Goal: Task Accomplishment & Management: Use online tool/utility

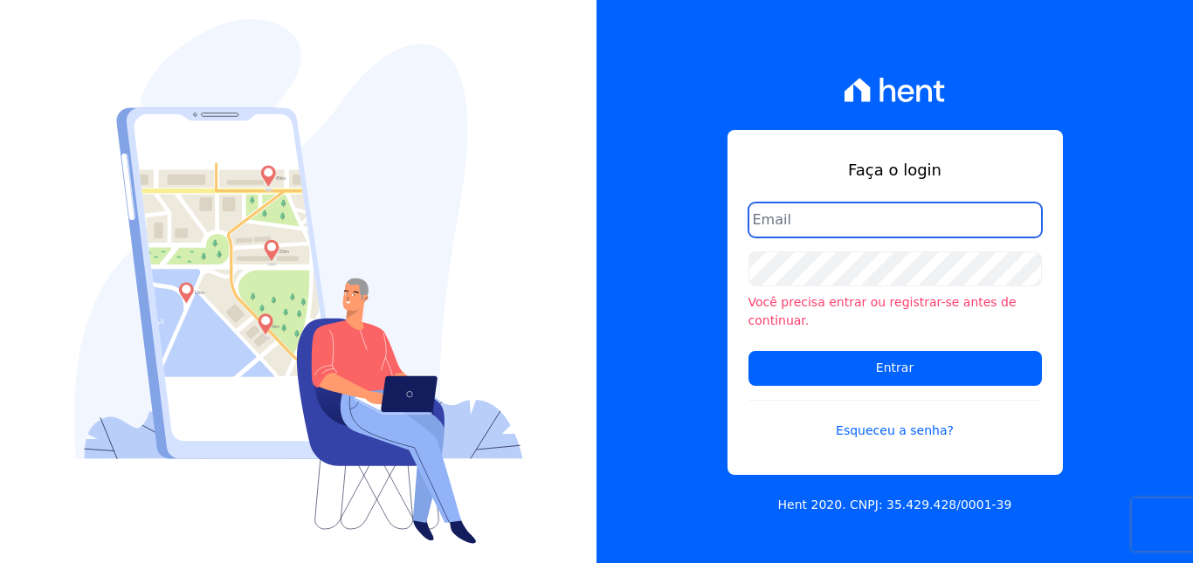
click at [877, 234] on input "email" at bounding box center [894, 220] width 293 height 35
type input "[EMAIL_ADDRESS][DOMAIN_NAME]"
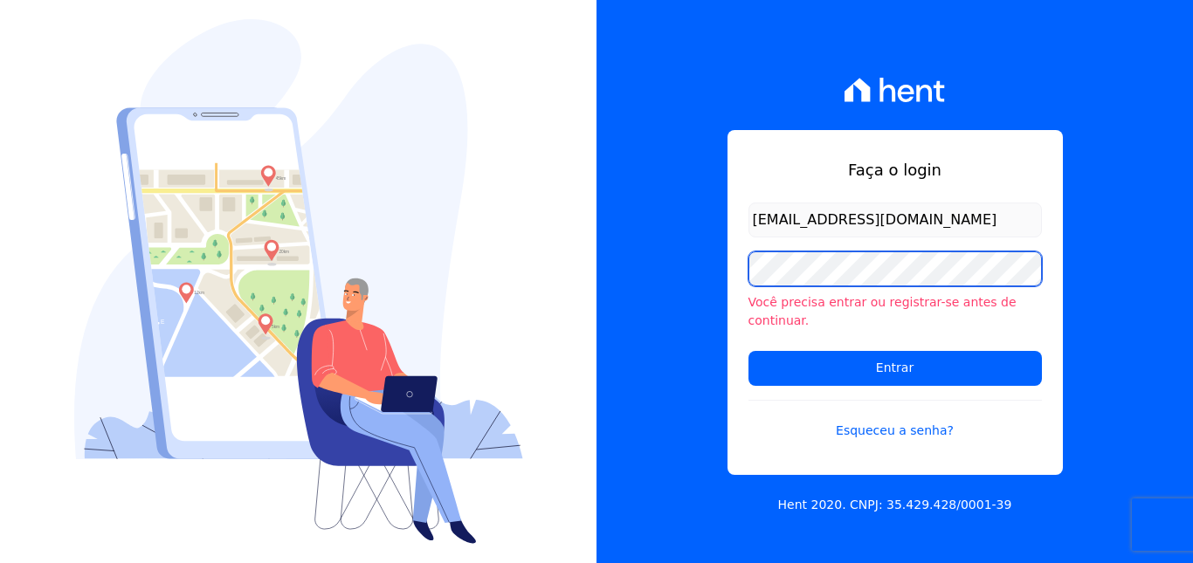
click at [748, 351] on input "Entrar" at bounding box center [894, 368] width 293 height 35
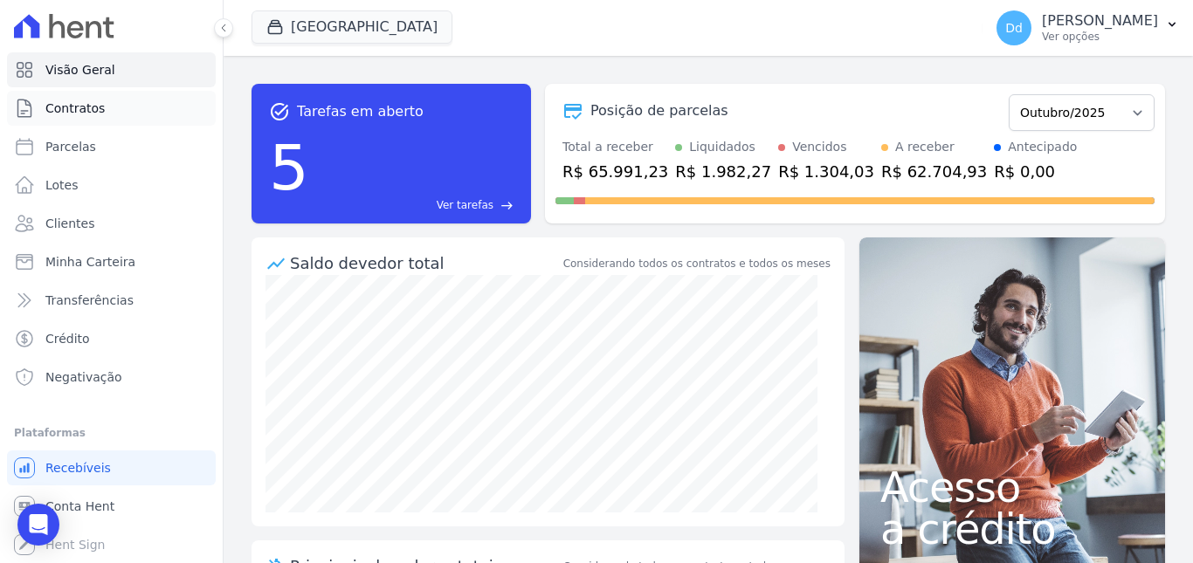
click at [74, 111] on span "Contratos" at bounding box center [74, 108] width 59 height 17
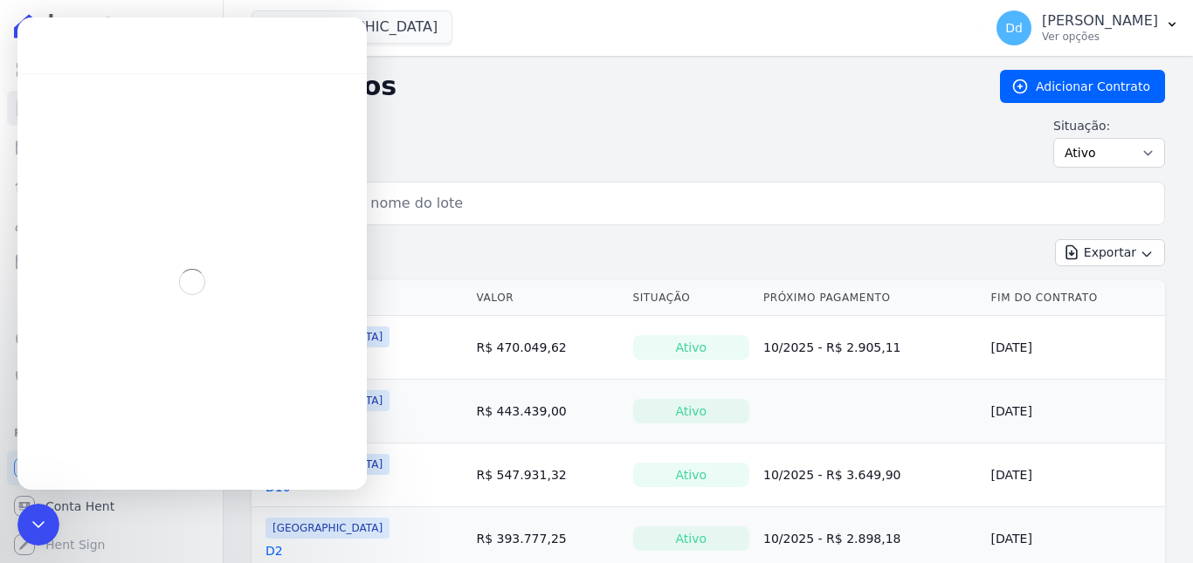
click at [617, 214] on input "search" at bounding box center [718, 203] width 876 height 35
type input "d1"
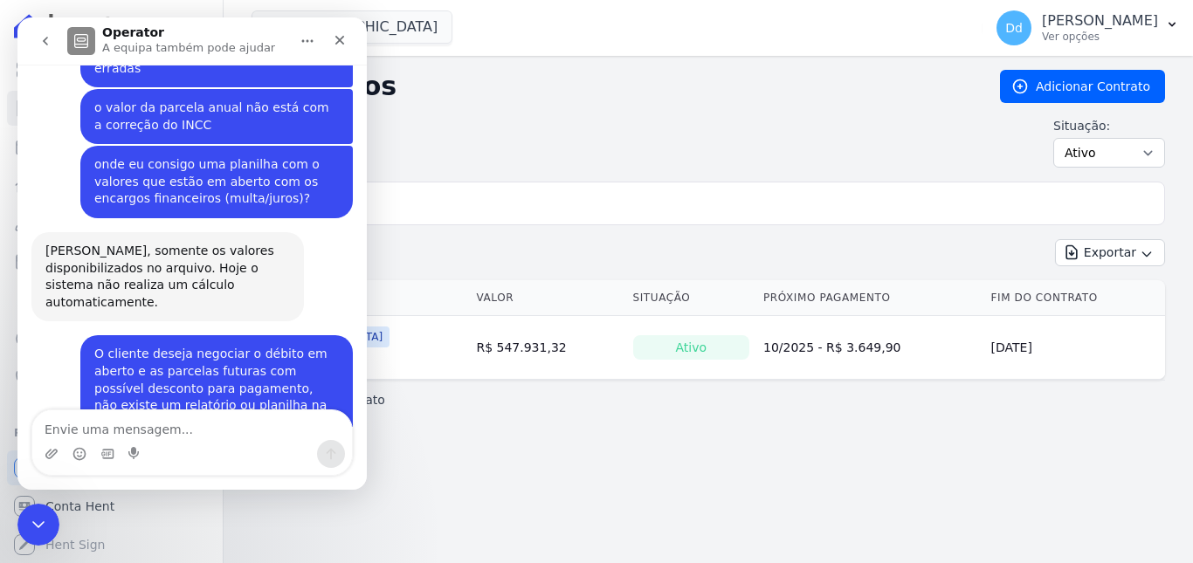
scroll to position [19277, 0]
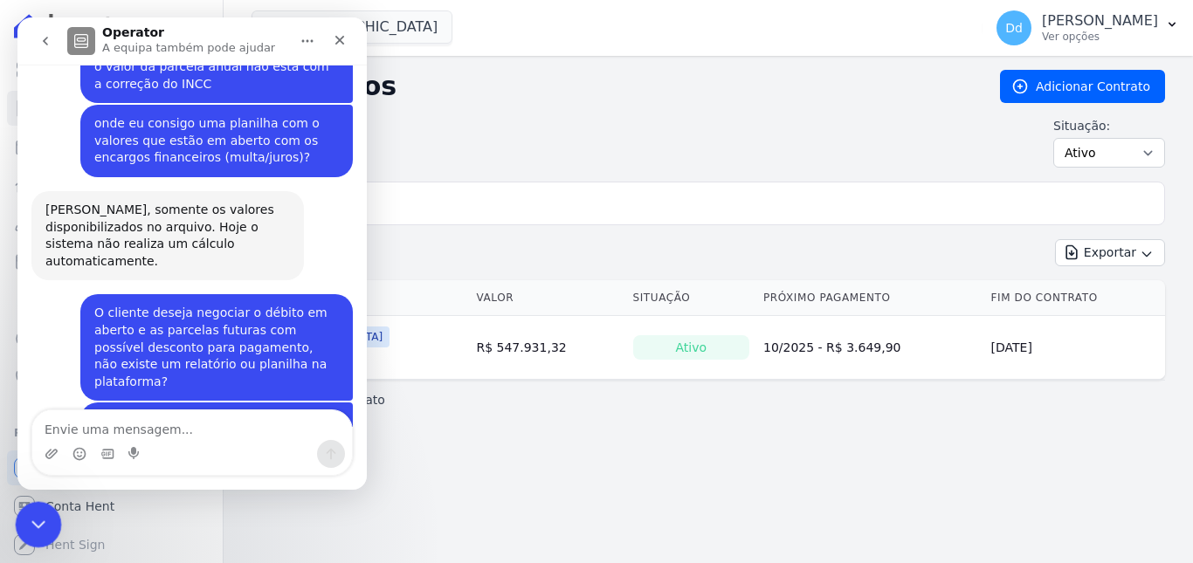
drag, startPoint x: 28, startPoint y: 525, endPoint x: 302, endPoint y: 867, distance: 438.5
click at [26, 526] on icon "Fechar mensagem da Intercom" at bounding box center [35, 522] width 21 height 21
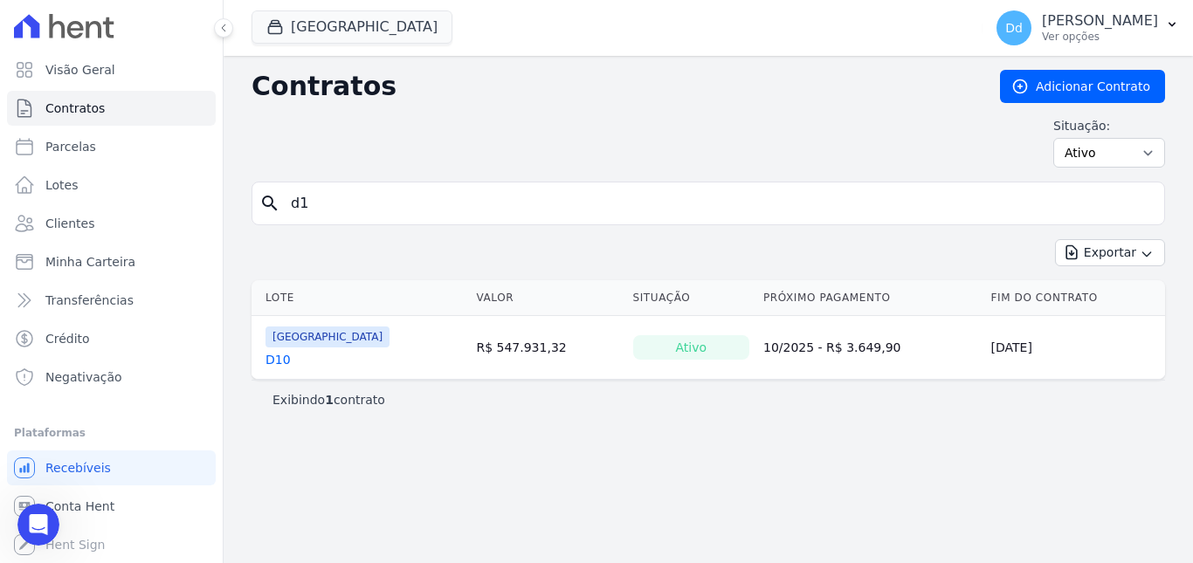
scroll to position [0, 0]
click at [1098, 153] on select "Ativo Todos Pausado Distratado Rascunho Expirado Encerrado" at bounding box center [1109, 153] width 112 height 30
select select "on_hold"
click at [1061, 138] on select "Ativo Todos Pausado Distratado Rascunho Expirado Encerrado" at bounding box center [1109, 153] width 112 height 30
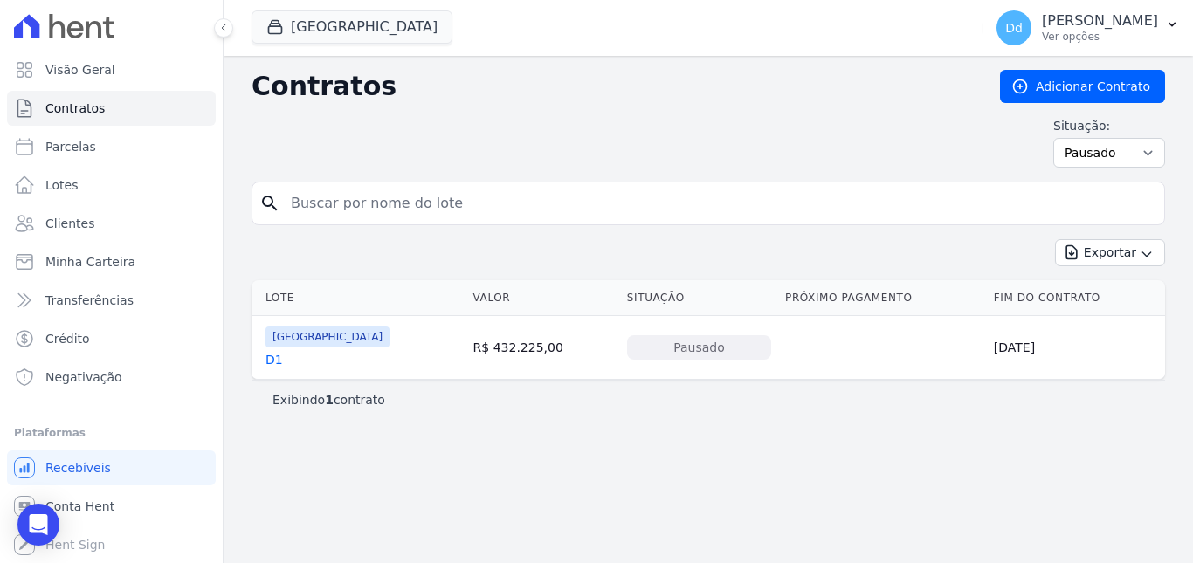
click at [266, 364] on link "D1" at bounding box center [273, 359] width 17 height 17
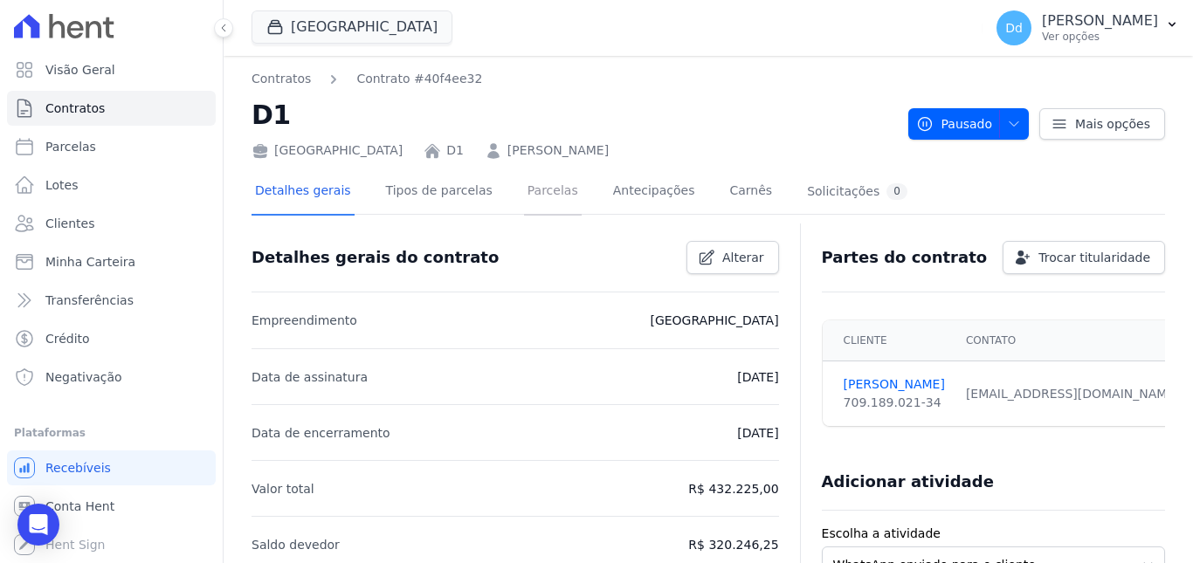
click at [524, 192] on link "Parcelas" at bounding box center [553, 192] width 58 height 46
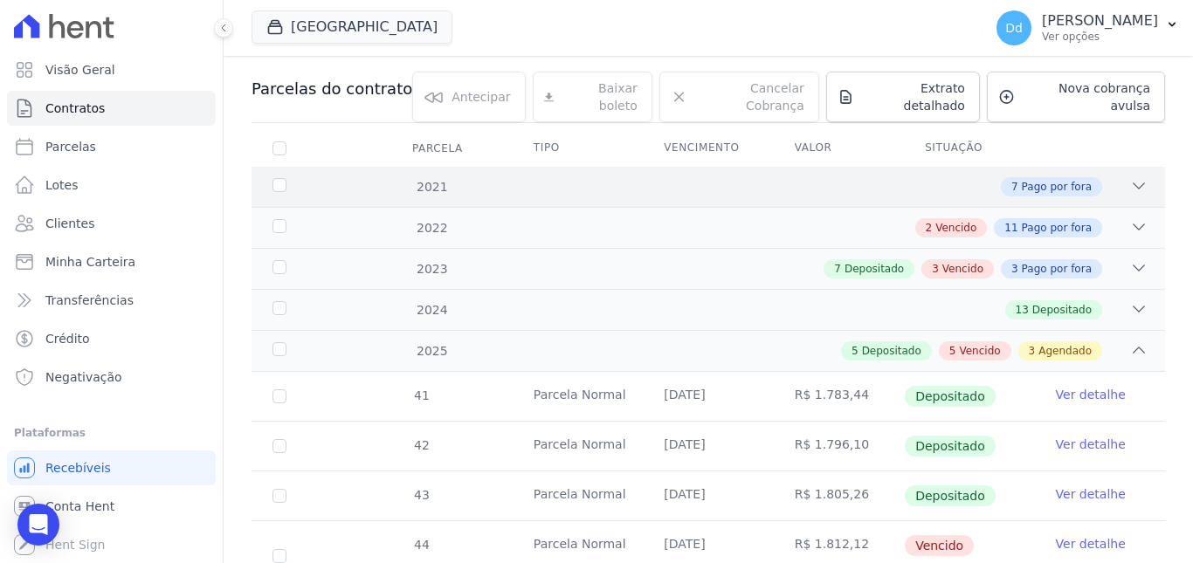
scroll to position [87, 0]
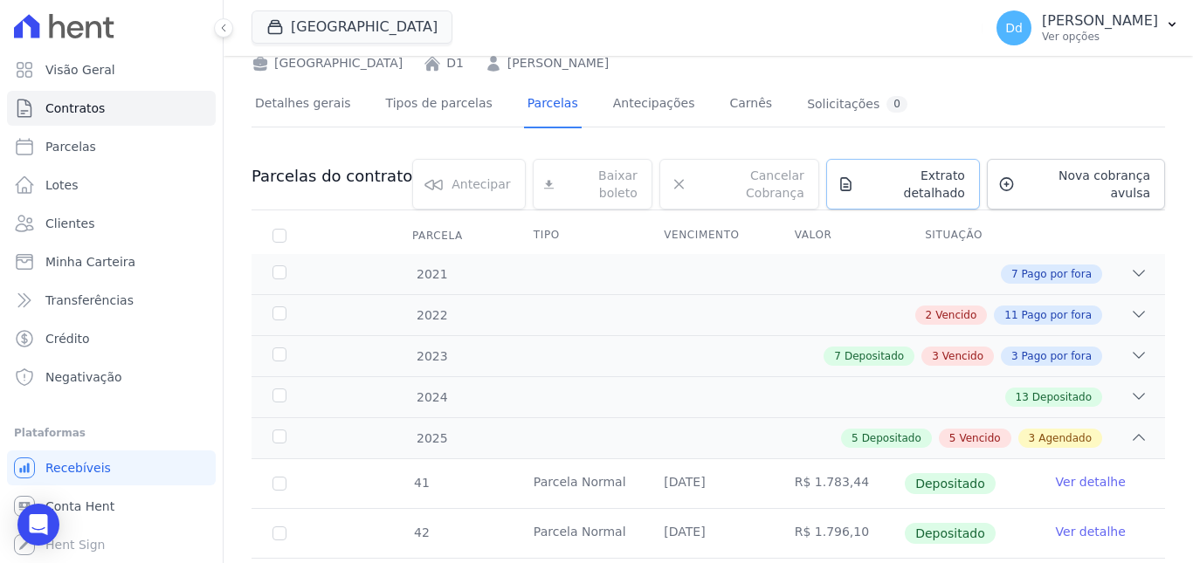
click at [939, 177] on span "Extrato detalhado" at bounding box center [913, 184] width 104 height 35
click at [1110, 185] on span "Exportar PDF" at bounding box center [1136, 177] width 92 height 17
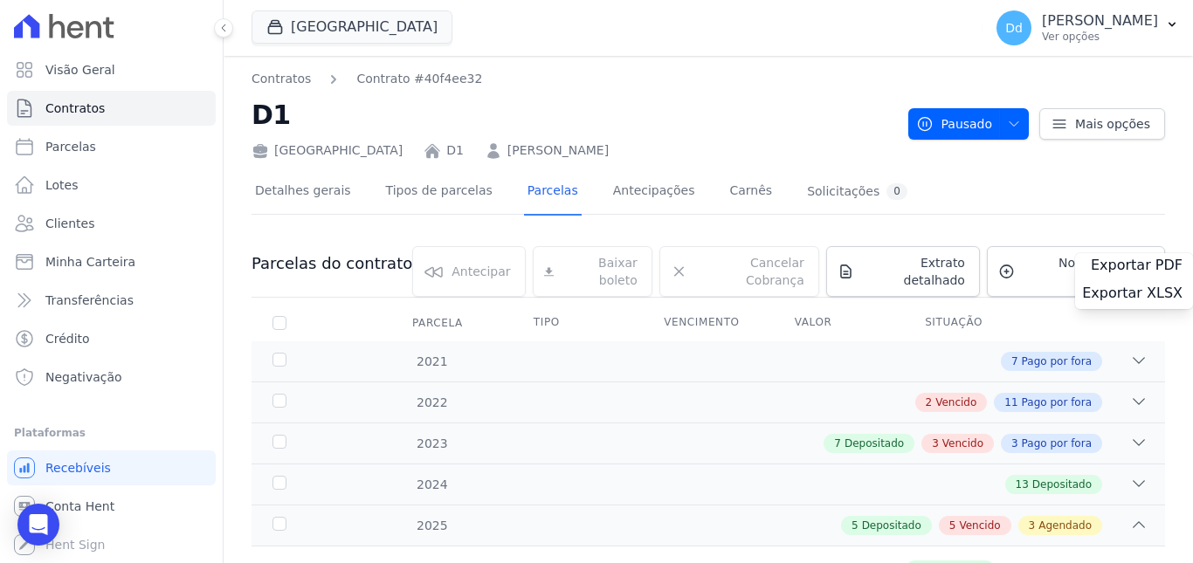
click at [787, 105] on h2 "D1" at bounding box center [572, 114] width 643 height 39
click at [531, 194] on link "Parcelas" at bounding box center [553, 192] width 58 height 46
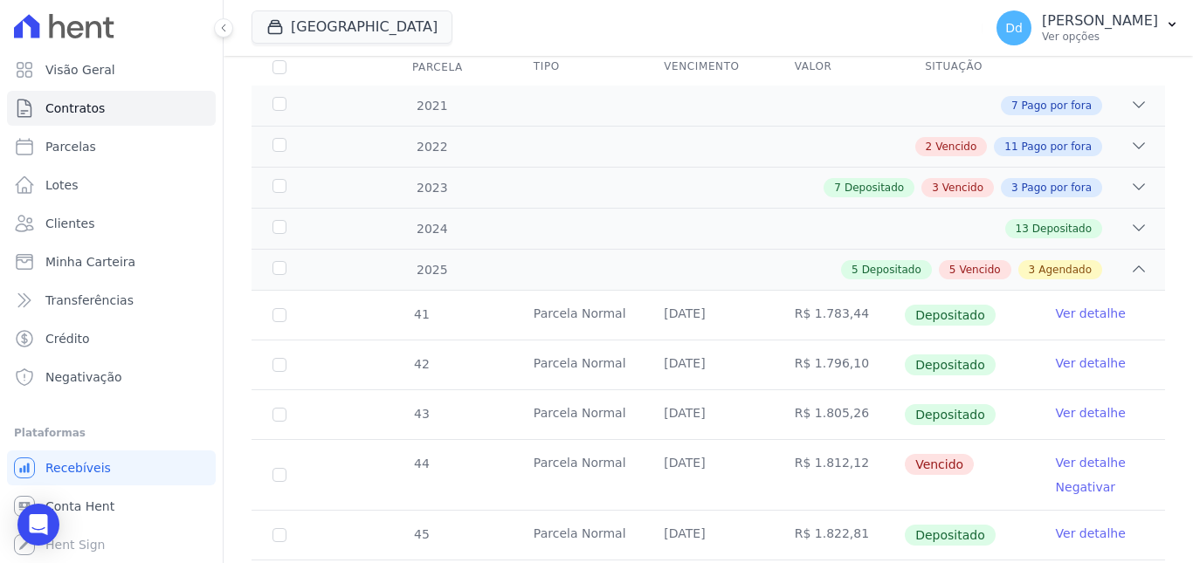
scroll to position [262, 0]
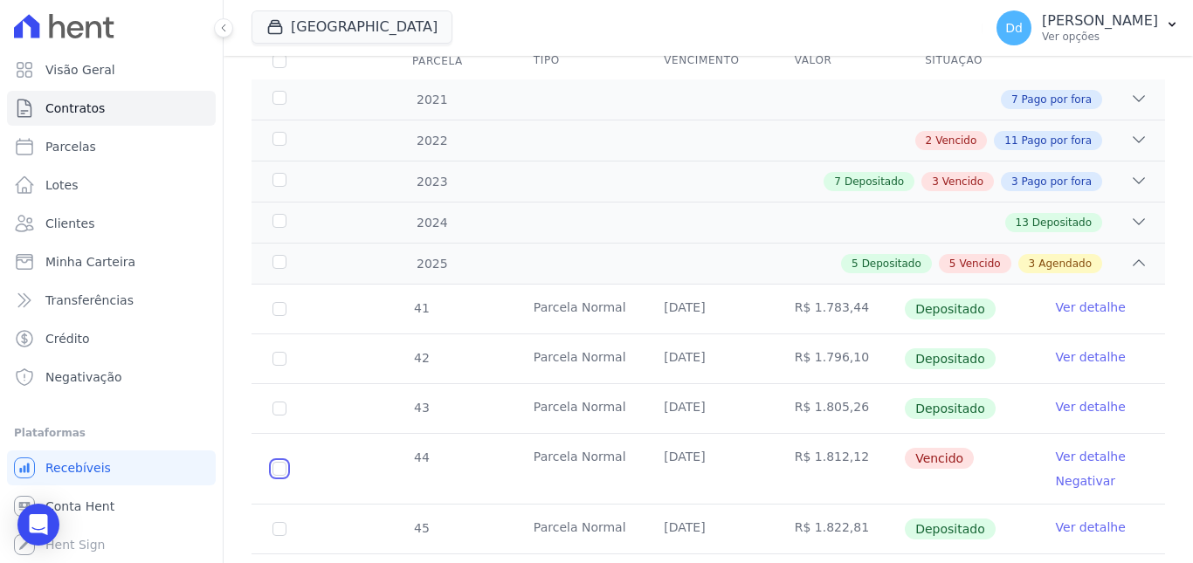
click at [281, 462] on input "checkbox" at bounding box center [279, 469] width 14 height 14
checkbox input "true"
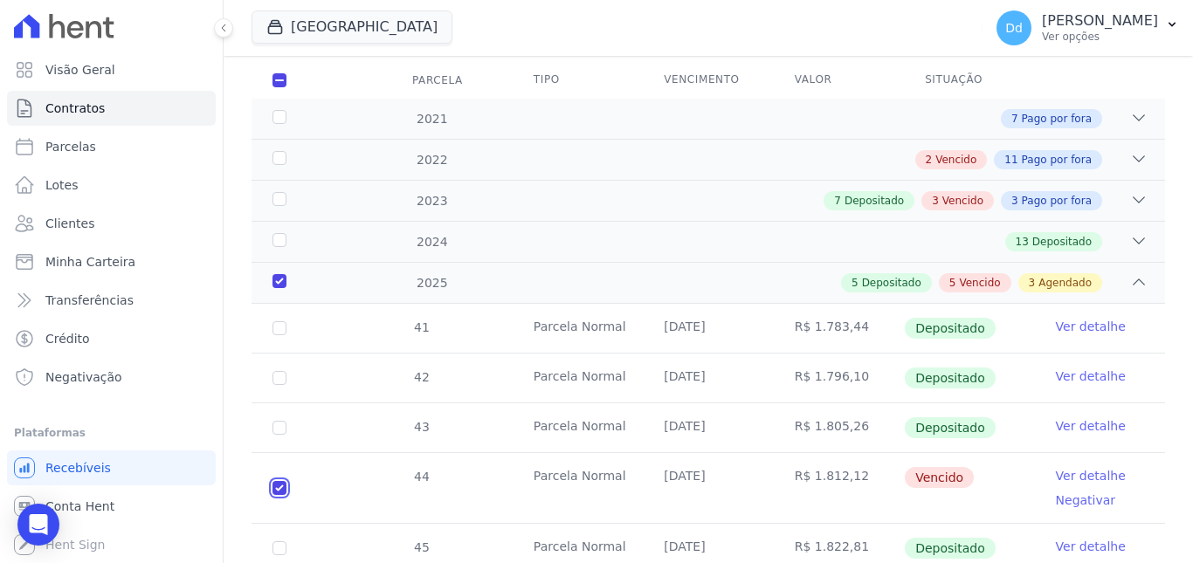
checkbox input "true"
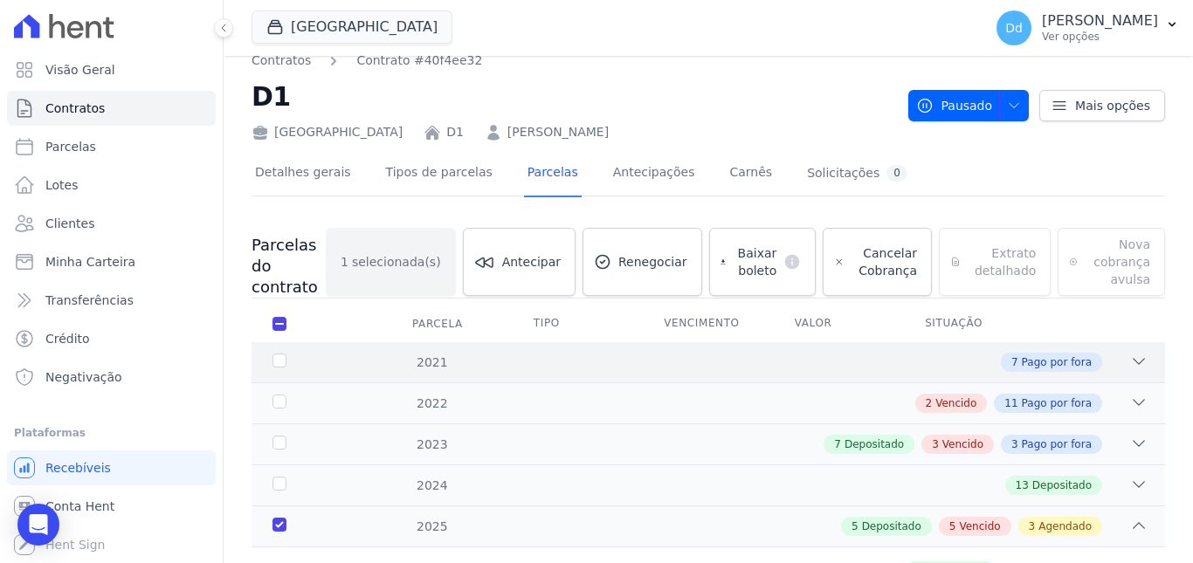
scroll to position [0, 0]
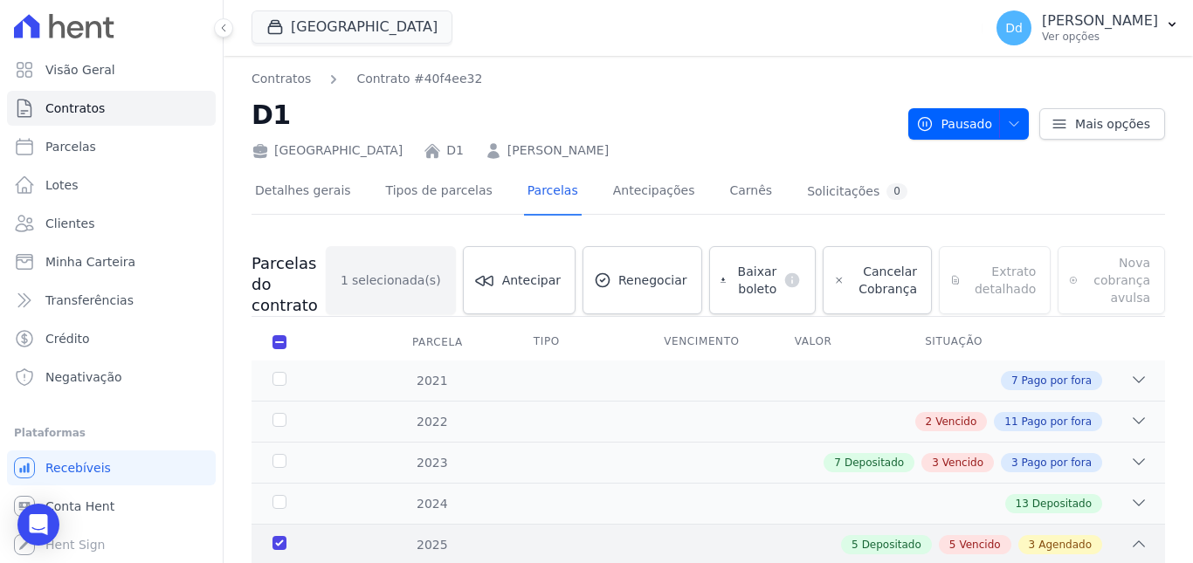
drag, startPoint x: 280, startPoint y: 542, endPoint x: 285, endPoint y: 530, distance: 13.0
click at [280, 542] on div "2025" at bounding box center [308, 545] width 79 height 18
click at [1130, 416] on icon at bounding box center [1138, 420] width 17 height 17
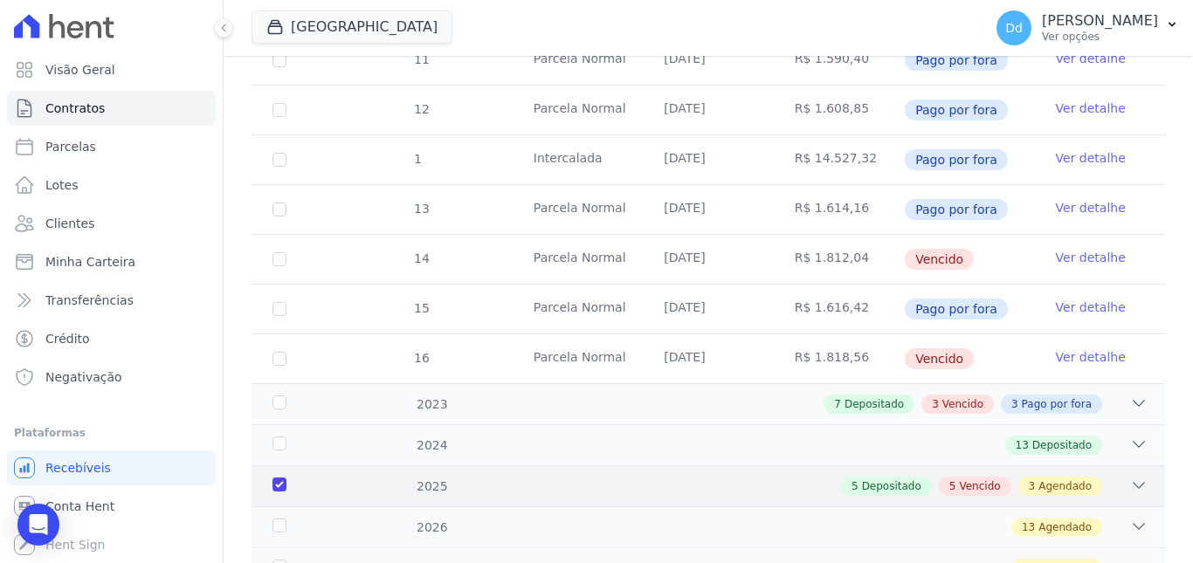
scroll to position [698, 0]
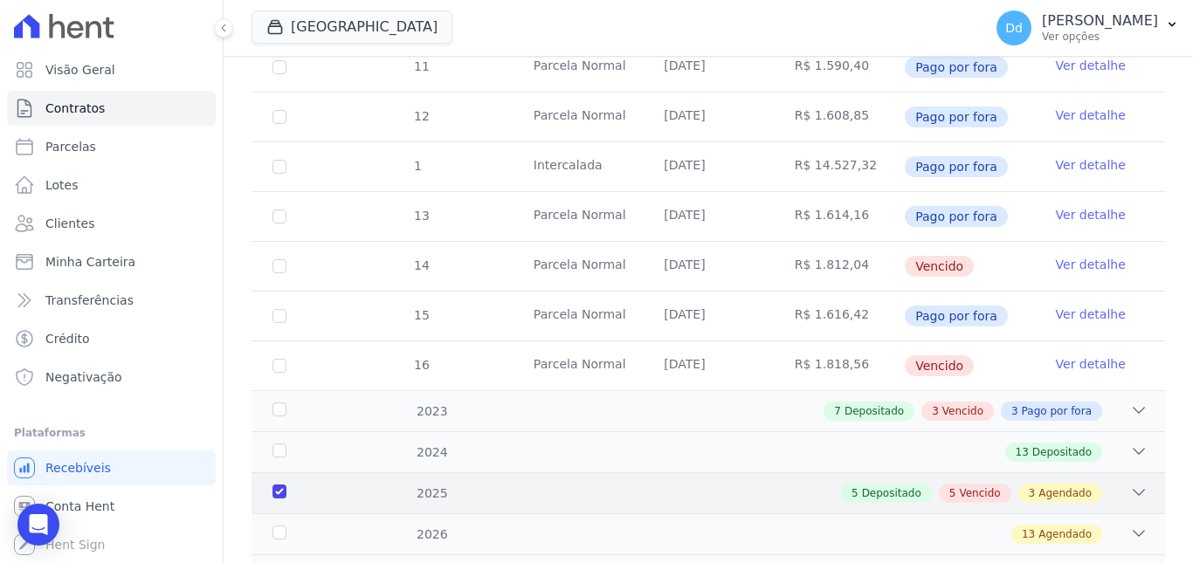
click at [276, 491] on div "2025" at bounding box center [308, 494] width 79 height 18
click at [285, 489] on div "2025" at bounding box center [308, 494] width 79 height 18
click at [278, 485] on div "2025" at bounding box center [308, 494] width 79 height 18
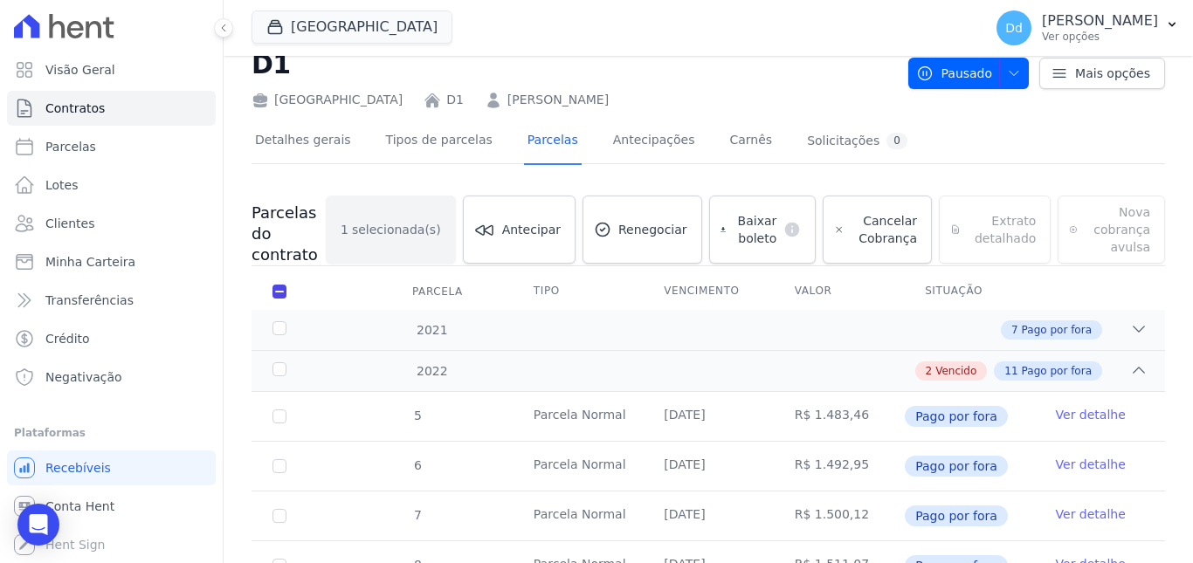
scroll to position [0, 0]
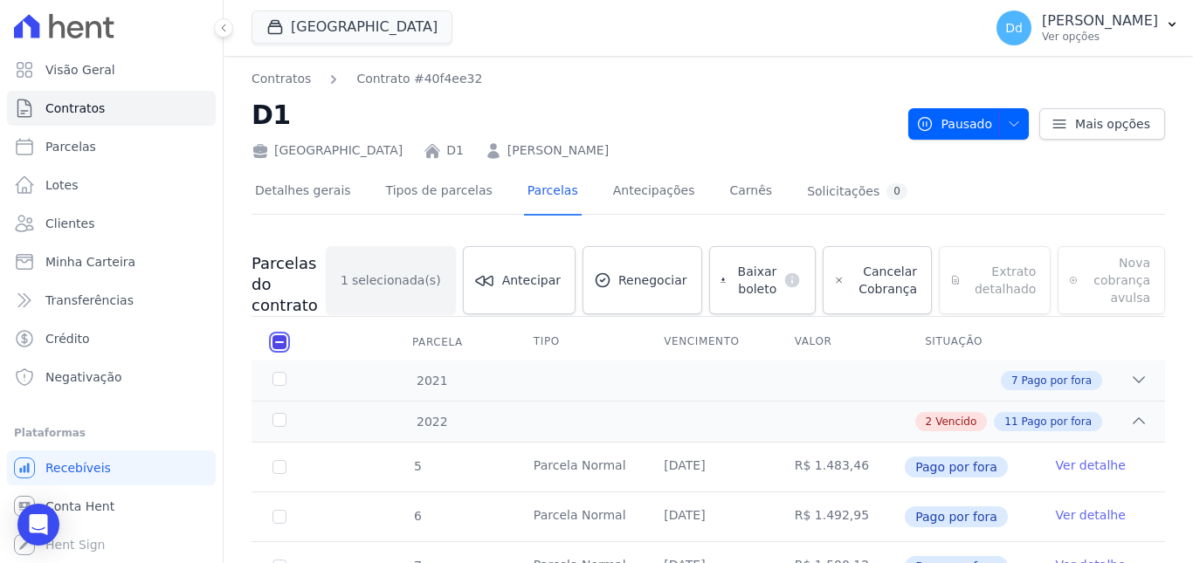
click at [276, 341] on input "checkbox" at bounding box center [279, 342] width 14 height 14
checkbox input "false"
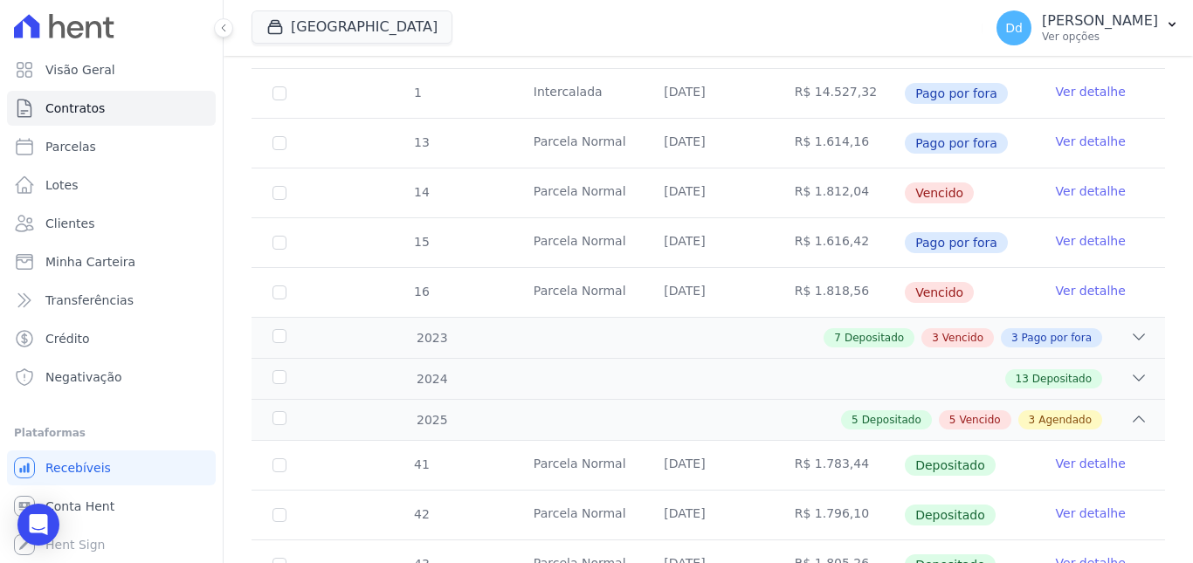
scroll to position [786, 0]
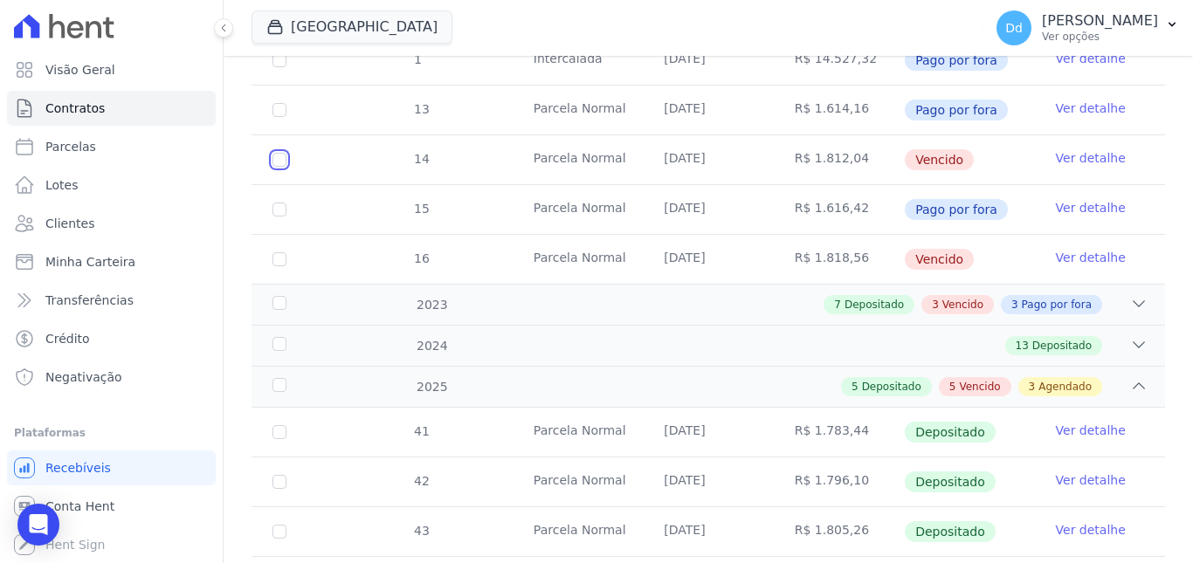
click at [285, 153] on input "checkbox" at bounding box center [279, 160] width 14 height 14
checkbox input "true"
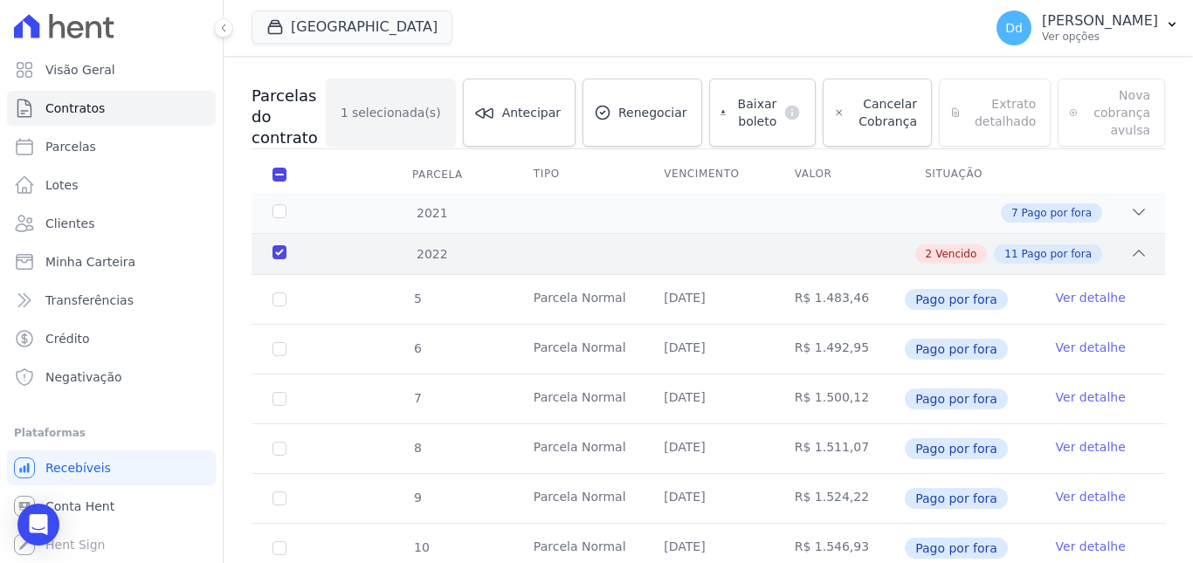
scroll to position [119, 0]
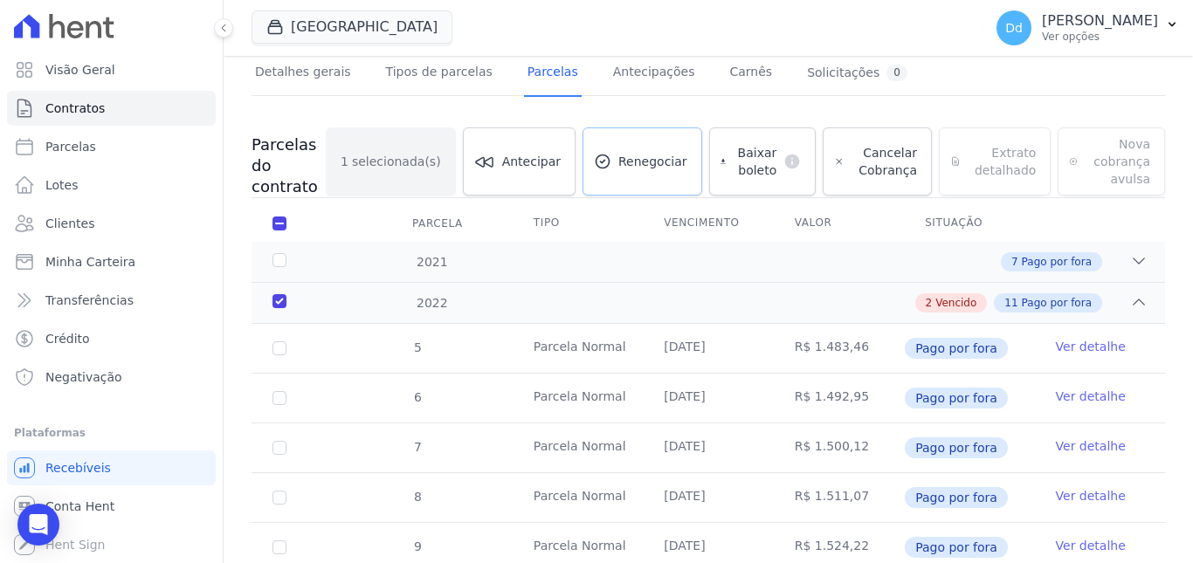
click at [670, 166] on span "Renegociar" at bounding box center [652, 161] width 69 height 17
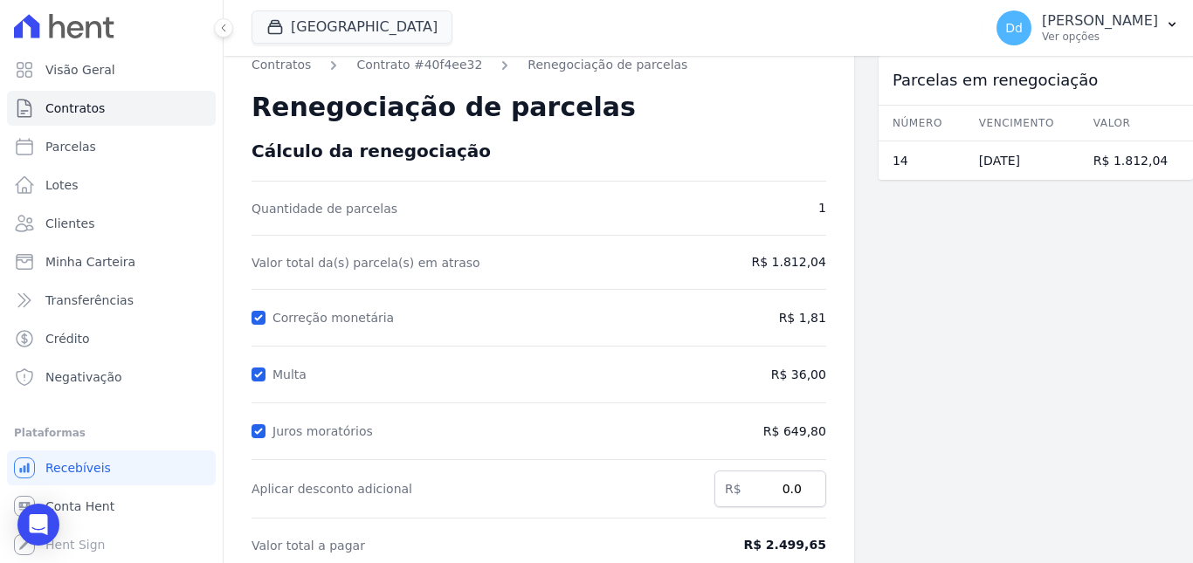
scroll to position [12, 0]
